Goal: Use online tool/utility: Utilize a website feature to perform a specific function

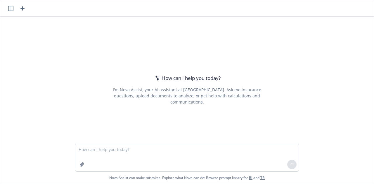
click at [112, 161] on textarea at bounding box center [187, 157] width 224 height 27
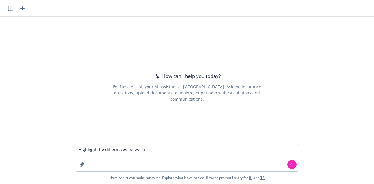
type textarea "Highlight the differneces between:"
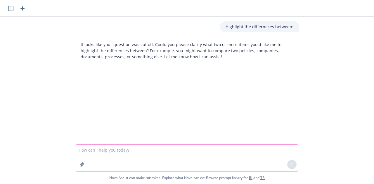
click at [116, 155] on textarea at bounding box center [187, 158] width 224 height 27
paste textarea "Loremip Dolorsi - Ametcon Adipis Elitsedd Eiusmodte in u laboreet dolore magnaa…"
type textarea "Loremipsu dol sitametcons adipisc: Elitsed Doeiusm - Tempori Utlabo Etdolore Ma…"
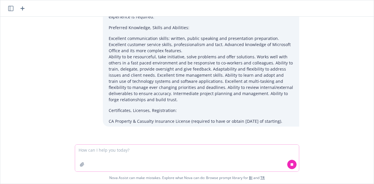
scroll to position [380, 0]
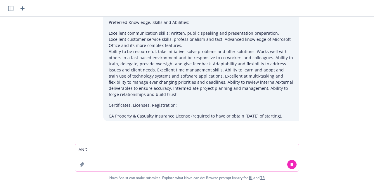
type textarea "AND"
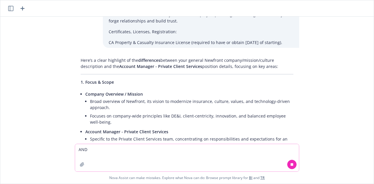
scroll to position [470, 0]
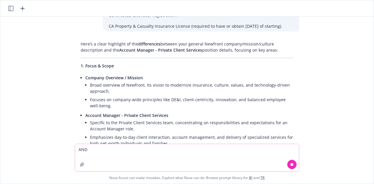
drag, startPoint x: 99, startPoint y: 153, endPoint x: 54, endPoint y: 146, distance: 45.6
click at [54, 146] on div "AND Nova Assist can make mistakes. Explore what Nova can do: Browse prompt libr…" at bounding box center [186, 164] width 373 height 40
paste textarea "Loremip Dolorsi - Ametcon Adipis Elitsedd Eiusmodte in u laboreet dolore magnaa…"
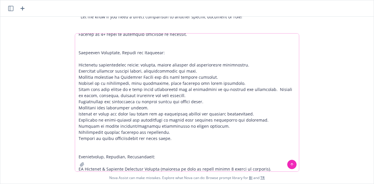
scroll to position [1100, 0]
click at [135, 171] on textarea at bounding box center [187, 103] width 224 height 138
click at [265, 164] on textarea at bounding box center [187, 103] width 224 height 138
click at [80, 164] on icon "button" at bounding box center [82, 164] width 5 height 5
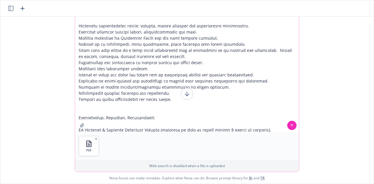
scroll to position [0, 0]
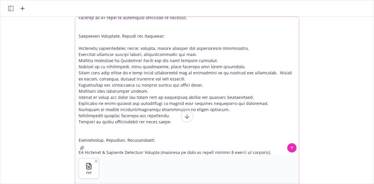
click at [154, 60] on textarea at bounding box center [187, 86] width 224 height 138
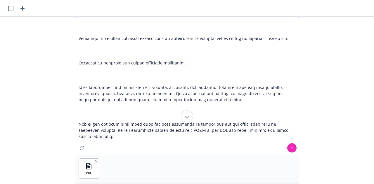
scroll to position [2, 0]
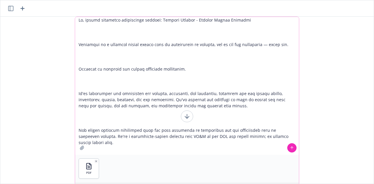
click at [153, 20] on textarea at bounding box center [187, 86] width 224 height 138
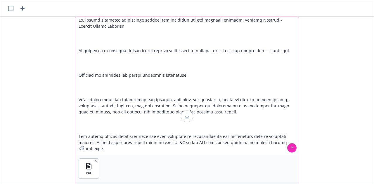
type textarea "Lo, ipsumd sitametco adipiscinge seddoei tem incididun utl etd magnaali enimadm…"
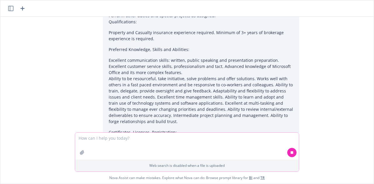
scroll to position [1488, 0]
